Goal: Task Accomplishment & Management: Use online tool/utility

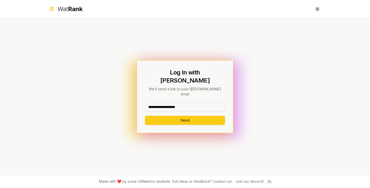
click at [185, 116] on button "Send" at bounding box center [185, 120] width 80 height 9
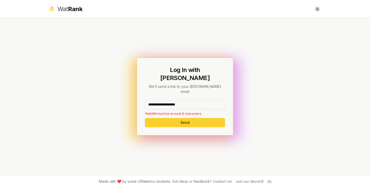
click at [172, 118] on button "Send" at bounding box center [185, 122] width 80 height 9
drag, startPoint x: 195, startPoint y: 96, endPoint x: 169, endPoint y: 98, distance: 25.5
click at [169, 100] on input "**********" at bounding box center [185, 104] width 80 height 9
click at [165, 100] on input "**********" at bounding box center [185, 104] width 80 height 9
drag, startPoint x: 164, startPoint y: 99, endPoint x: 196, endPoint y: 99, distance: 31.5
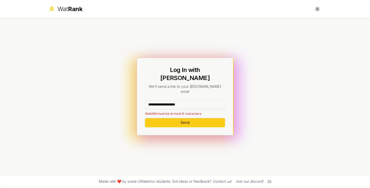
click at [196, 100] on input "**********" at bounding box center [185, 104] width 80 height 9
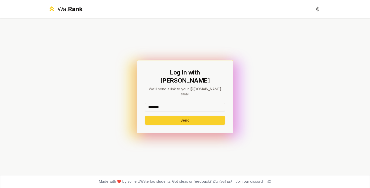
type input "********"
click at [189, 116] on button "Send" at bounding box center [185, 120] width 80 height 9
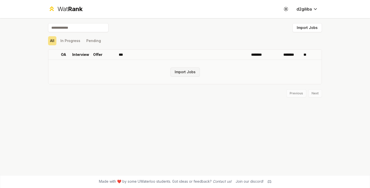
click at [186, 71] on button "Import Jobs" at bounding box center [184, 71] width 29 height 9
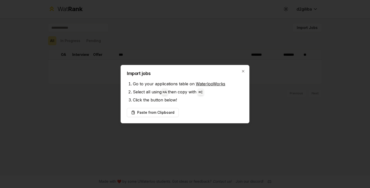
click at [241, 75] on h2 "Import jobs" at bounding box center [185, 73] width 116 height 5
drag, startPoint x: 241, startPoint y: 68, endPoint x: 237, endPoint y: 67, distance: 4.1
click at [241, 68] on div "Import jobs Go to your applications table on WaterlooWorks Select all using ⌘ A…" at bounding box center [185, 94] width 129 height 58
click at [248, 68] on div "Import jobs Go to your applications table on WaterlooWorks Select all using ⌘ A…" at bounding box center [185, 94] width 129 height 58
click at [236, 71] on h2 "Import jobs" at bounding box center [185, 73] width 116 height 5
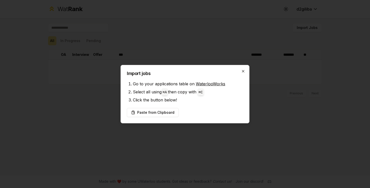
click at [242, 72] on icon "button" at bounding box center [243, 71] width 4 height 4
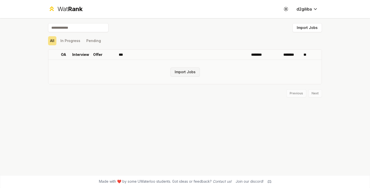
click at [199, 72] on button "Import Jobs" at bounding box center [184, 71] width 29 height 9
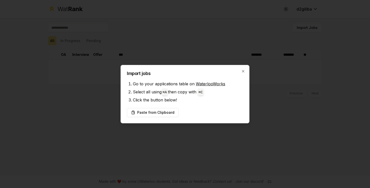
click at [208, 128] on div at bounding box center [185, 94] width 370 height 188
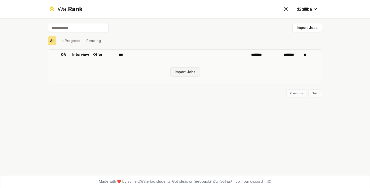
click at [196, 73] on button "Import Jobs" at bounding box center [184, 71] width 29 height 9
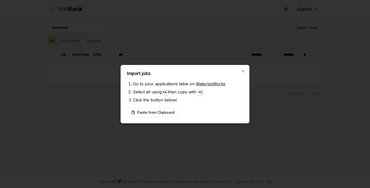
click at [205, 71] on h2 "Import jobs" at bounding box center [185, 73] width 116 height 5
click at [205, 75] on h2 "Import jobs" at bounding box center [185, 73] width 116 height 5
click at [243, 67] on div "Import jobs Go to your applications table on WaterlooWorks Select all using ⌘ A…" at bounding box center [185, 94] width 129 height 58
click at [243, 72] on icon "button" at bounding box center [243, 71] width 4 height 4
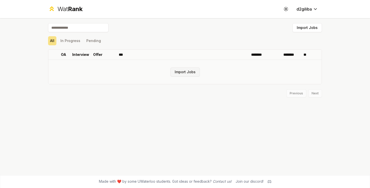
click at [181, 72] on button "Import Jobs" at bounding box center [184, 71] width 29 height 9
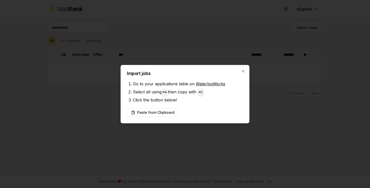
click at [167, 92] on code "⌘ A" at bounding box center [165, 92] width 4 height 4
click at [167, 134] on div at bounding box center [185, 94] width 370 height 188
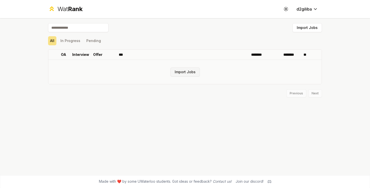
click at [182, 75] on button "Import Jobs" at bounding box center [184, 71] width 29 height 9
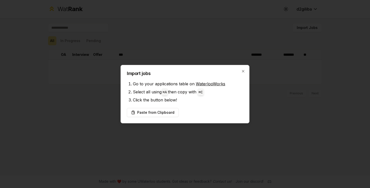
click at [167, 93] on code "⌘ A" at bounding box center [165, 92] width 4 height 4
drag, startPoint x: 164, startPoint y: 92, endPoint x: 173, endPoint y: 92, distance: 8.6
click at [173, 92] on li "Select all using ⌘ A then copy with ⌘ C" at bounding box center [188, 92] width 110 height 8
copy li "⌘ A"
click at [172, 115] on button "Paste from Clipboard" at bounding box center [153, 112] width 52 height 9
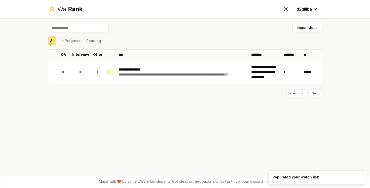
click at [317, 95] on div "Previous Next" at bounding box center [185, 90] width 274 height 13
click at [68, 41] on button "In Progress" at bounding box center [70, 40] width 24 height 9
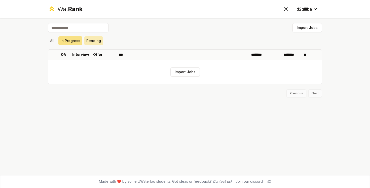
click at [96, 41] on button "Pending" at bounding box center [93, 40] width 19 height 9
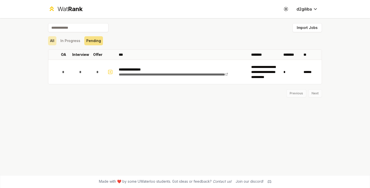
click at [55, 42] on button "All" at bounding box center [52, 40] width 8 height 9
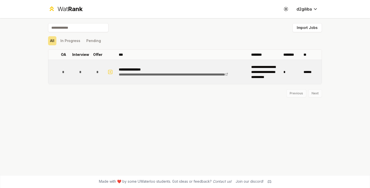
click at [212, 75] on div "**********" at bounding box center [183, 72] width 128 height 10
click at [98, 71] on span "*" at bounding box center [97, 71] width 2 height 5
click at [80, 73] on span "*" at bounding box center [80, 71] width 2 height 5
click at [60, 72] on div "*" at bounding box center [63, 72] width 10 height 10
